Goal: Information Seeking & Learning: Learn about a topic

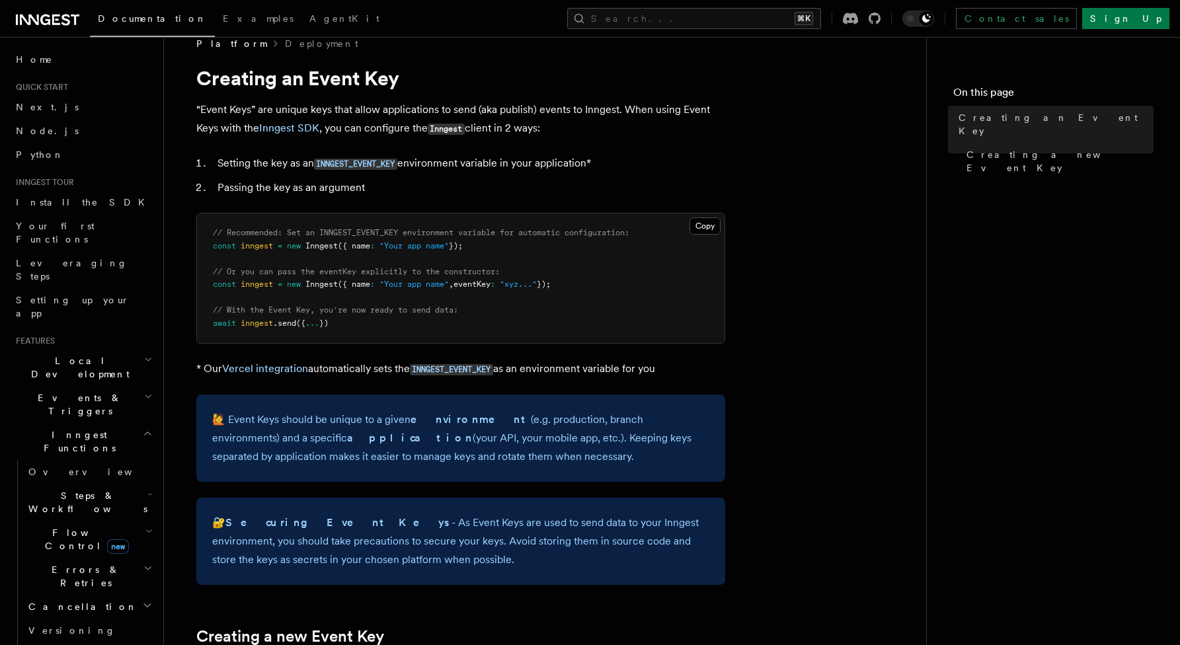
click at [52, 354] on span "Local Development" at bounding box center [78, 367] width 134 height 26
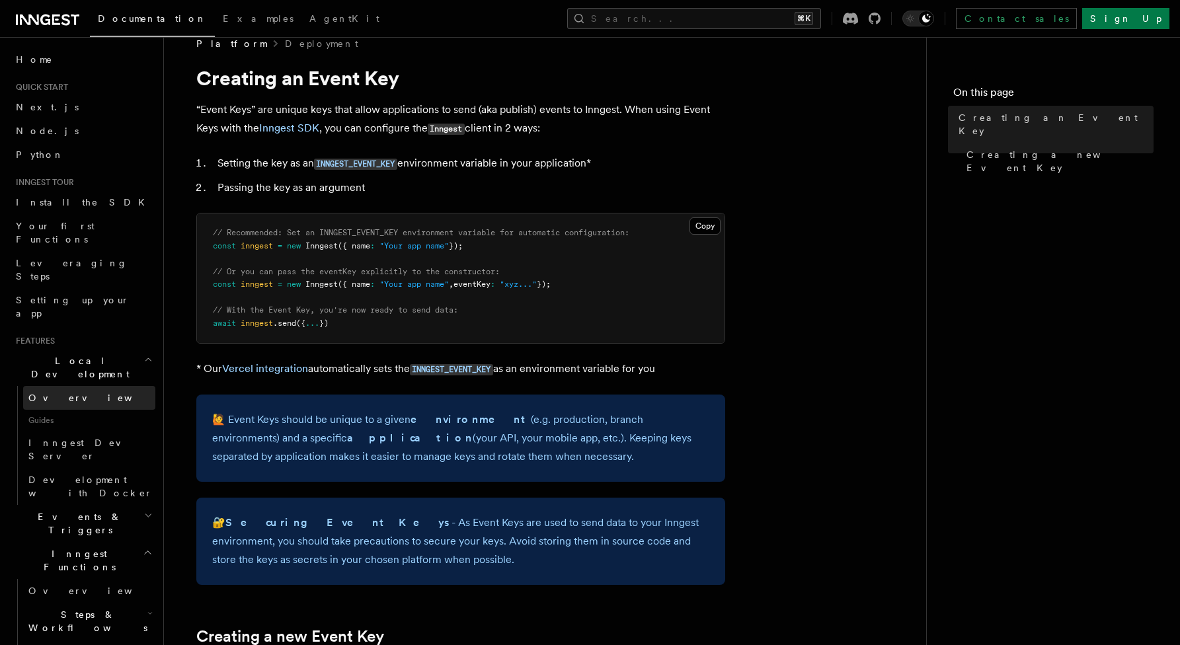
click at [56, 393] on span "Overview" at bounding box center [96, 398] width 136 height 11
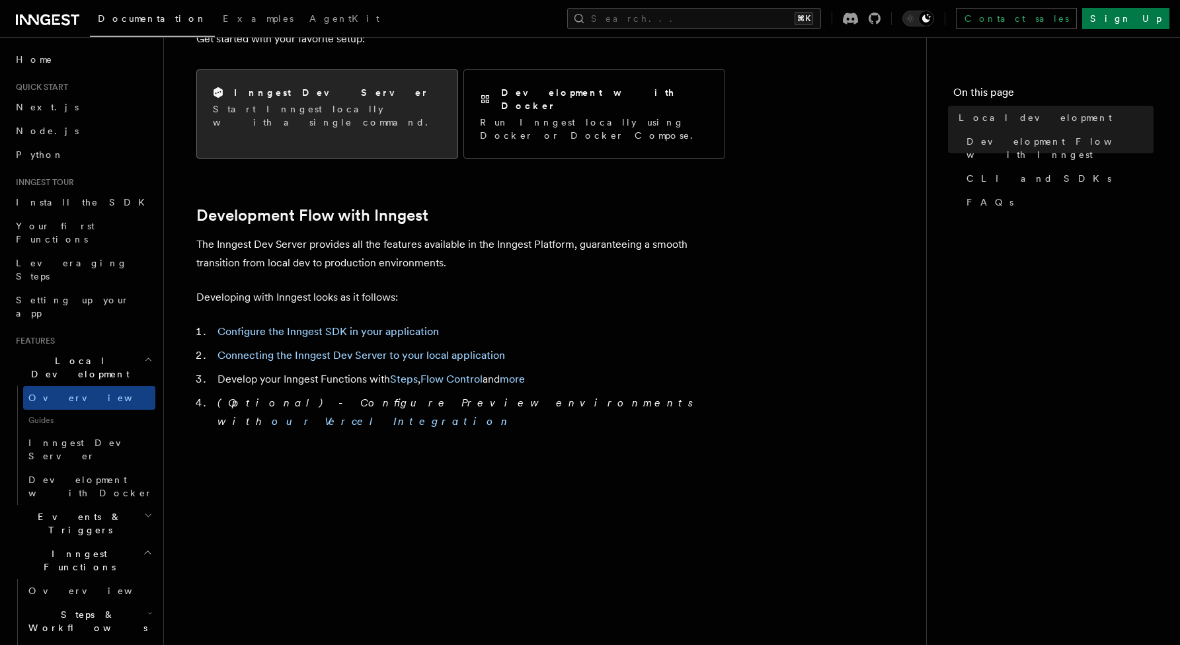
scroll to position [563, 0]
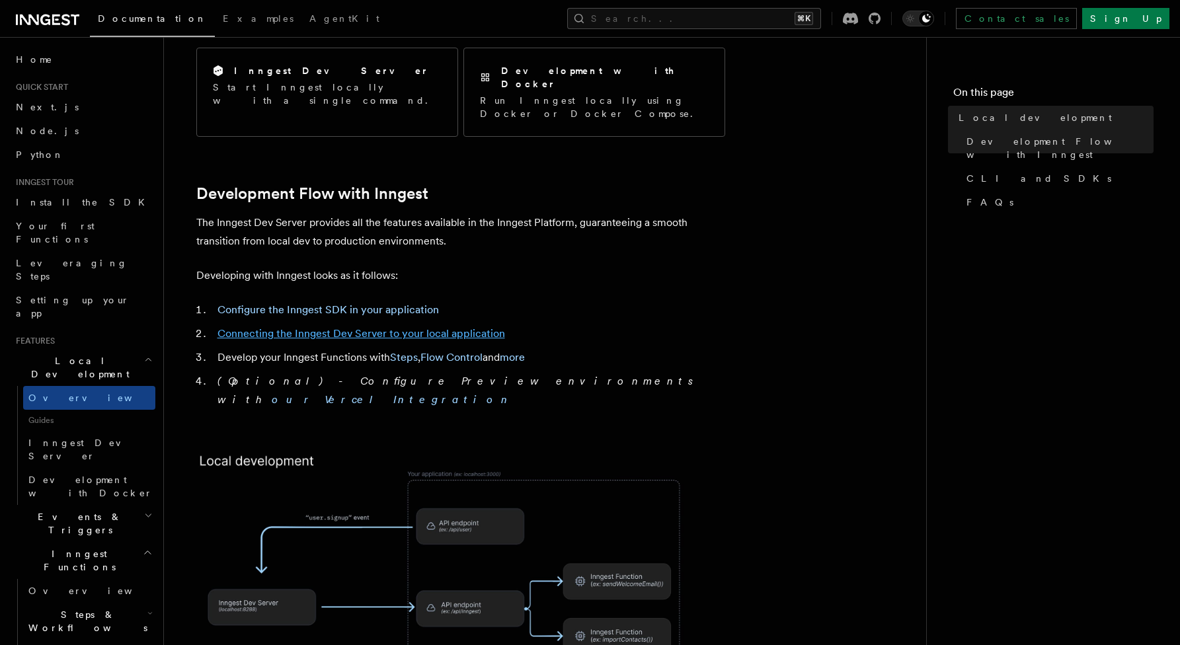
click at [415, 327] on link "Connecting the Inngest Dev Server to your local application" at bounding box center [362, 333] width 288 height 13
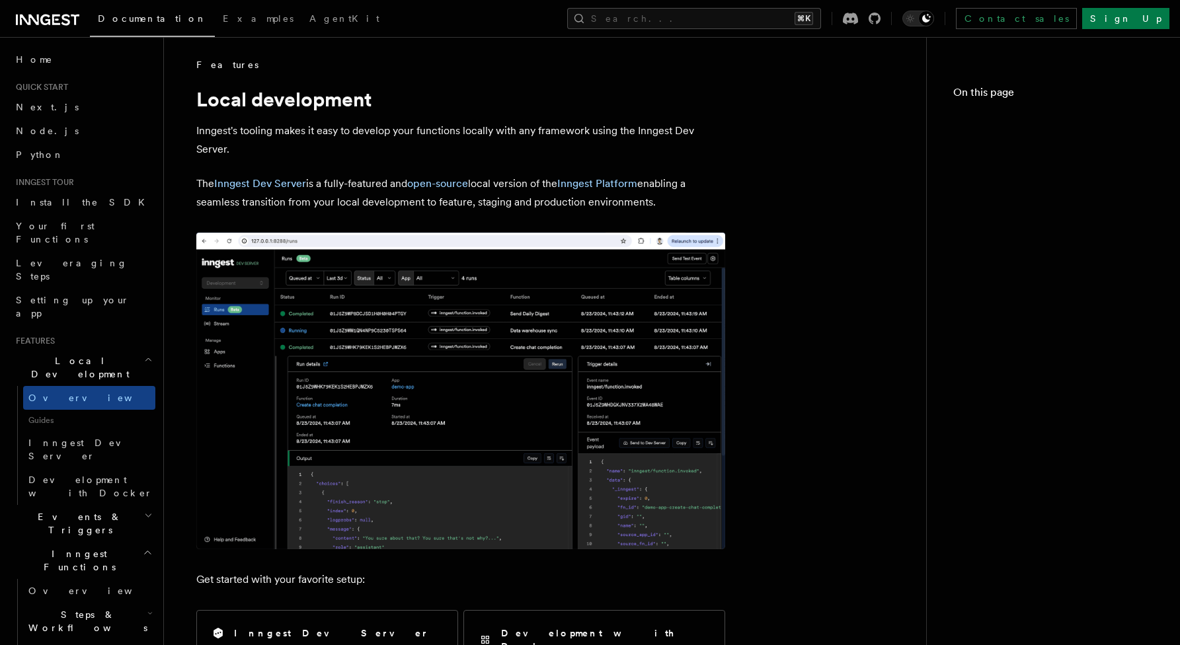
scroll to position [563, 0]
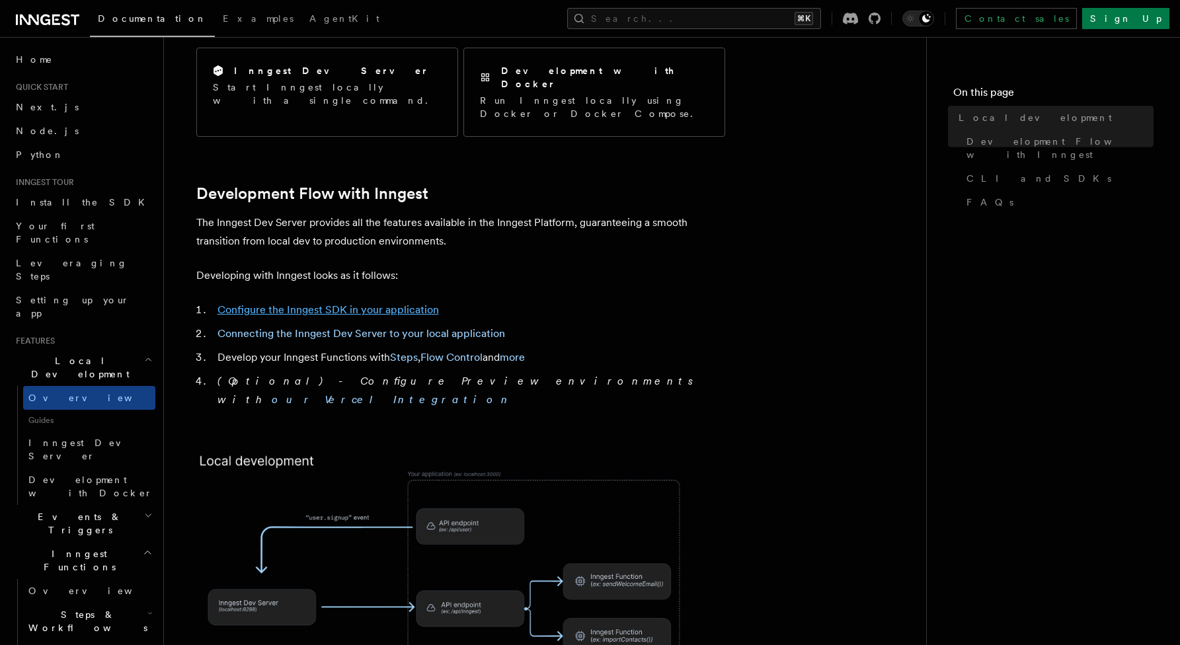
click at [300, 303] on link "Configure the Inngest SDK in your application" at bounding box center [328, 309] width 221 height 13
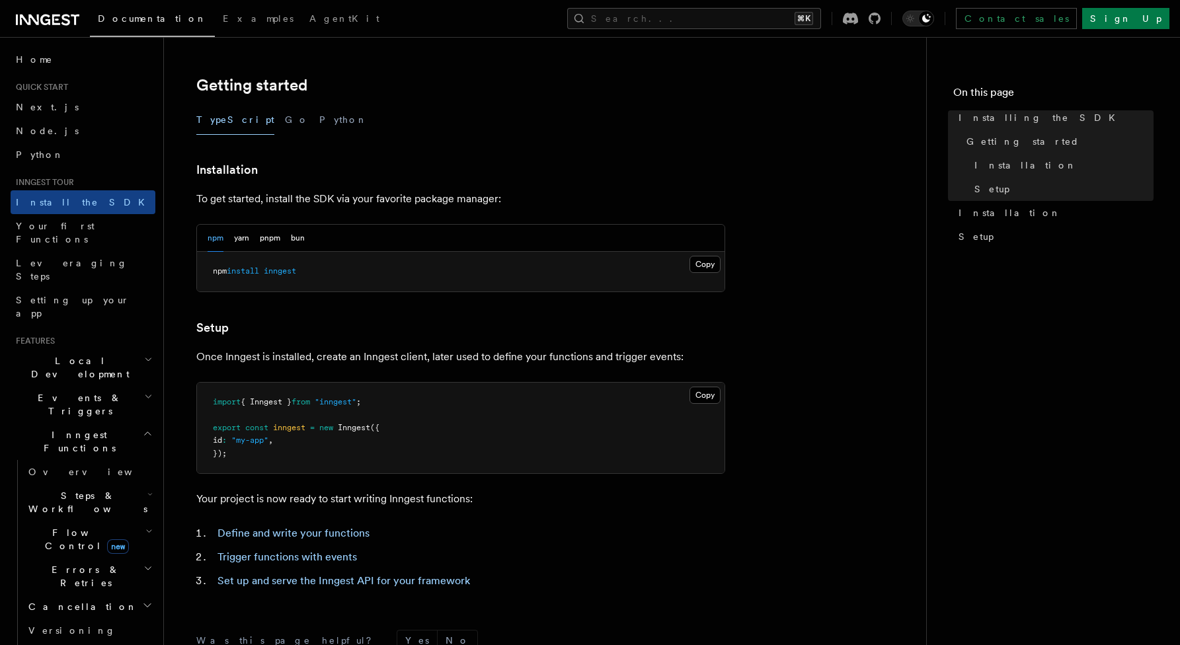
scroll to position [248, 0]
click at [319, 118] on button "Python" at bounding box center [343, 121] width 48 height 30
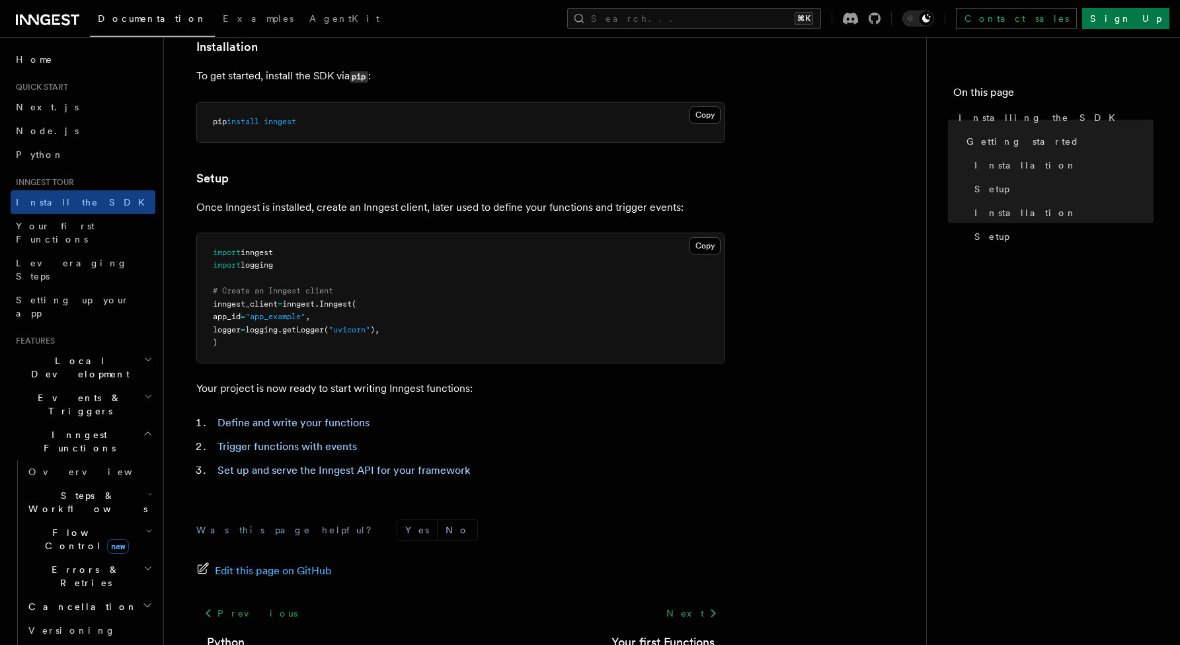
scroll to position [374, 0]
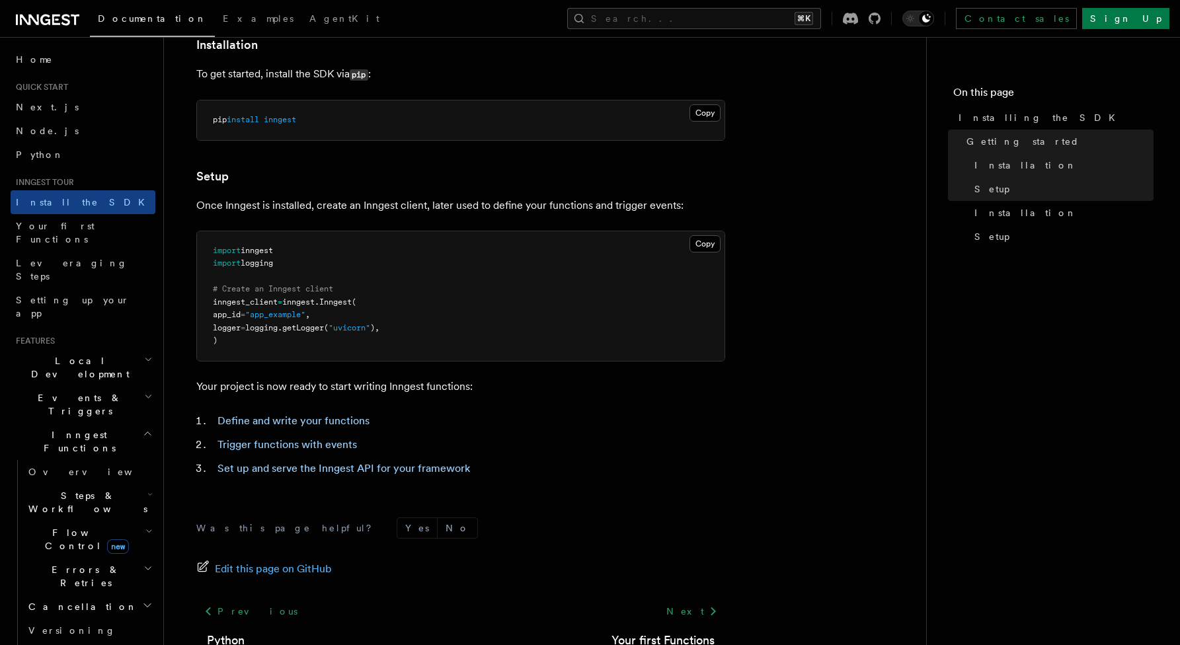
click at [500, 402] on article "Inngest tour Installing the SDK The Inngest SDK allows you to write reliable, d…" at bounding box center [545, 211] width 720 height 1054
click at [306, 415] on link "Define and write your functions" at bounding box center [294, 421] width 152 height 13
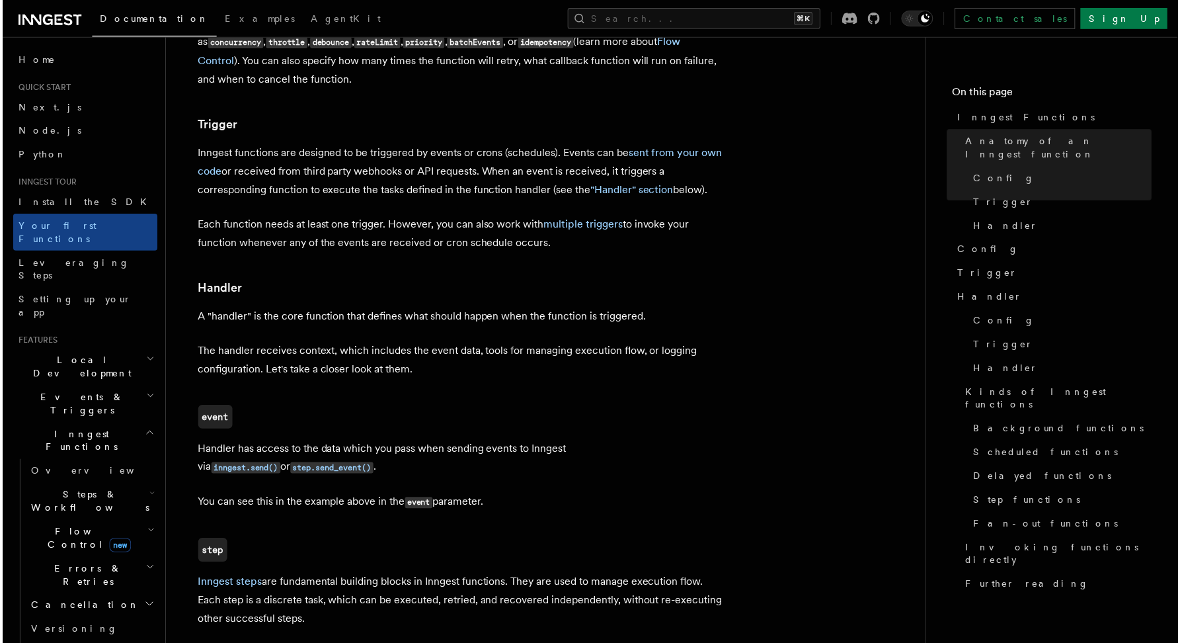
scroll to position [1435, 0]
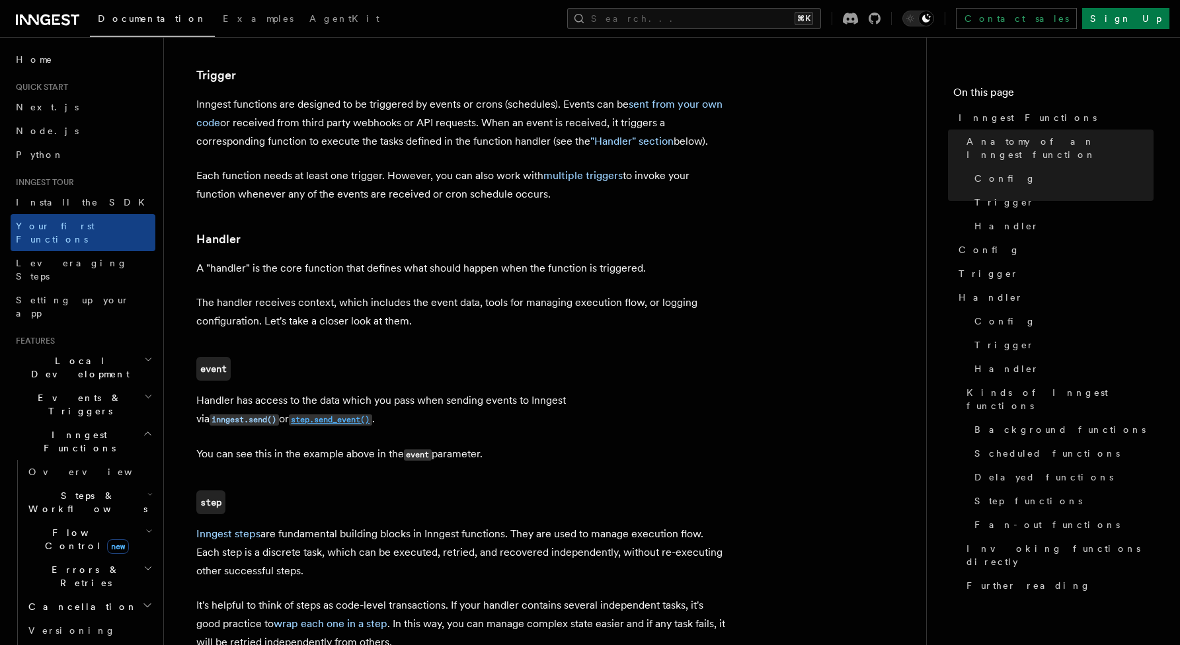
click at [289, 415] on code "step.send_event()" at bounding box center [330, 420] width 83 height 11
